Goal: Transaction & Acquisition: Purchase product/service

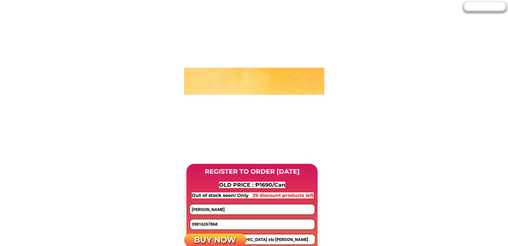
scroll to position [501, 0]
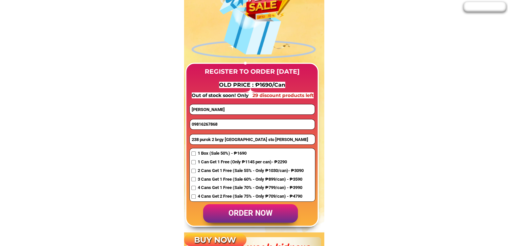
click at [225, 120] on input "09816267868" at bounding box center [252, 124] width 124 height 10
paste input "9083766810"
click at [192, 125] on input "9083766810" at bounding box center [252, 124] width 124 height 10
type input "09083766810"
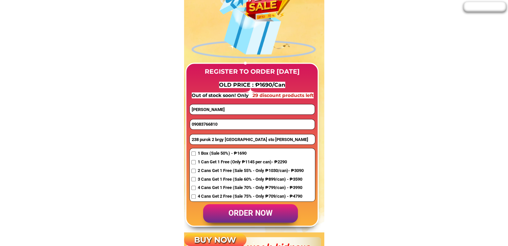
drag, startPoint x: 245, startPoint y: 109, endPoint x: 196, endPoint y: 128, distance: 51.9
paste input "[PERSON_NAME]"
type input "[PERSON_NAME]"
click at [230, 152] on span "1 Box (Sale 50%) - ₱1690" at bounding box center [250, 153] width 106 height 7
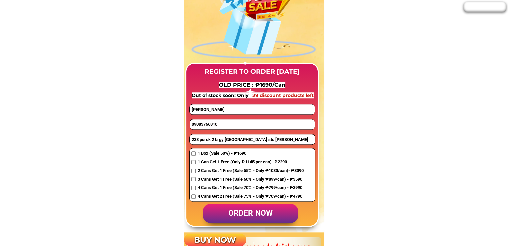
checkbox input "true"
click at [212, 140] on input "238 purok 2 brgy [GEOGRAPHIC_DATA] sto [PERSON_NAME]" at bounding box center [252, 140] width 125 height 10
paste input "[GEOGRAPHIC_DATA], 00, [GEOGRAPHIC_DATA]"
drag, startPoint x: 220, startPoint y: 140, endPoint x: 215, endPoint y: 139, distance: 5.8
click at [215, 139] on input "[GEOGRAPHIC_DATA], 00, [GEOGRAPHIC_DATA]" at bounding box center [252, 140] width 125 height 10
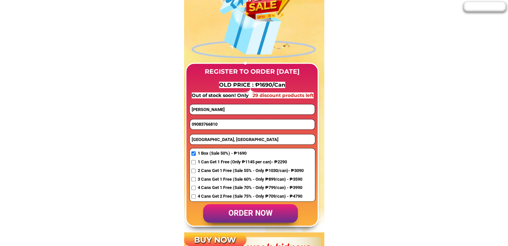
type input "[GEOGRAPHIC_DATA], [GEOGRAPHIC_DATA]"
click at [252, 214] on p "order now" at bounding box center [250, 213] width 95 height 19
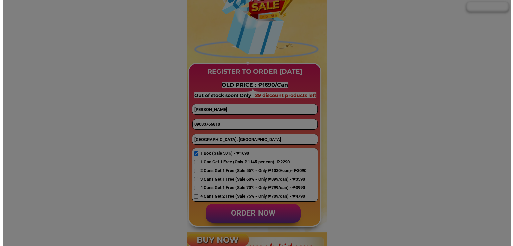
scroll to position [0, 0]
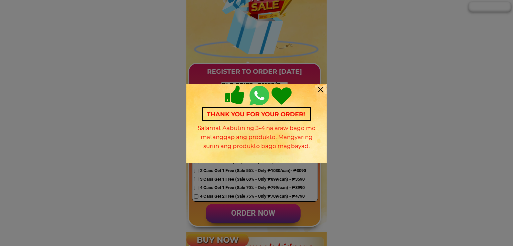
drag, startPoint x: 131, startPoint y: 157, endPoint x: 134, endPoint y: 154, distance: 3.5
click at [132, 157] on div at bounding box center [256, 123] width 513 height 246
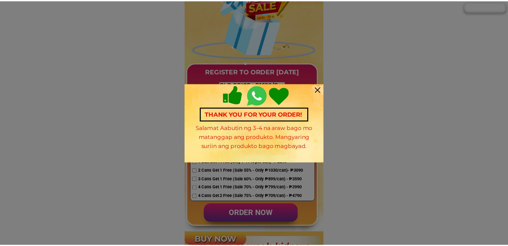
scroll to position [501, 0]
